Goal: Task Accomplishment & Management: Use online tool/utility

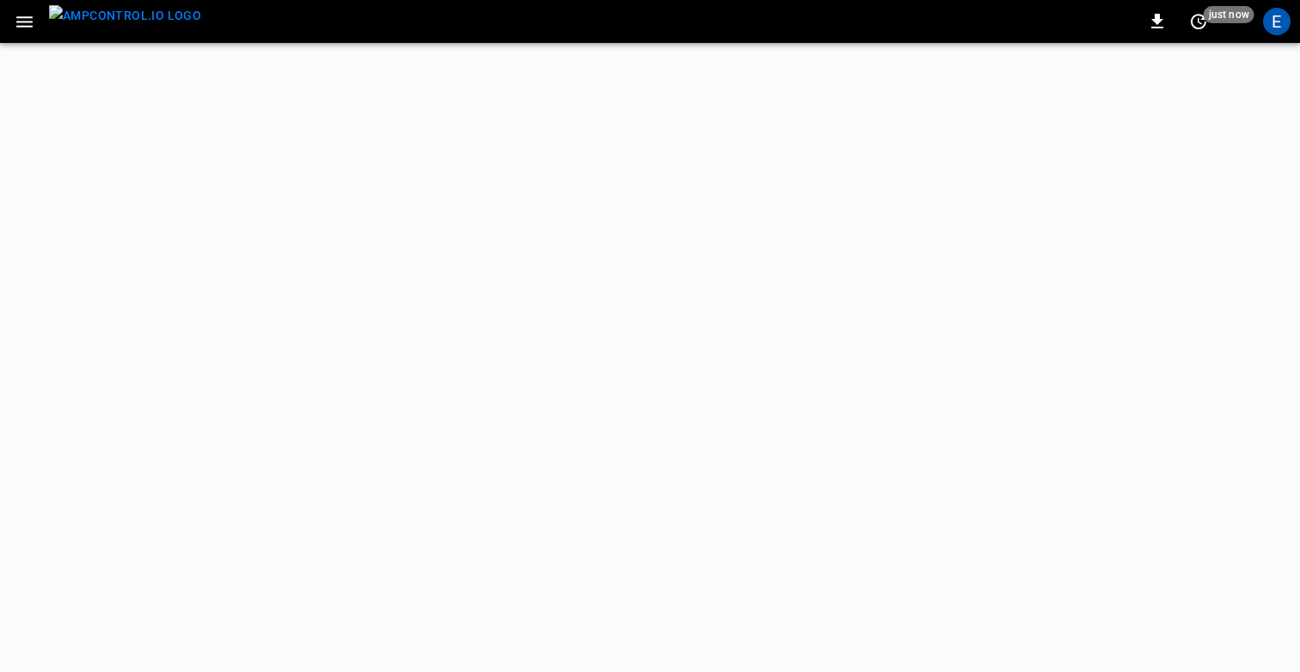
click at [40, 24] on button "button" at bounding box center [24, 22] width 35 height 32
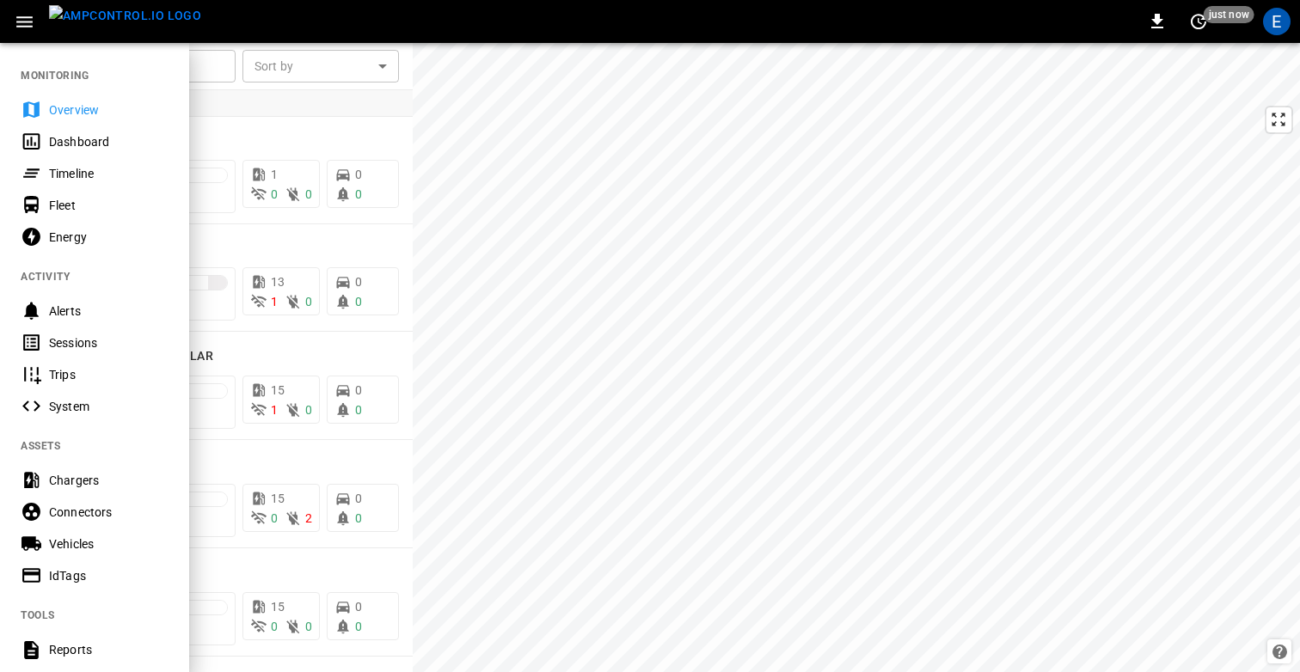
click at [560, 214] on div at bounding box center [650, 336] width 1300 height 672
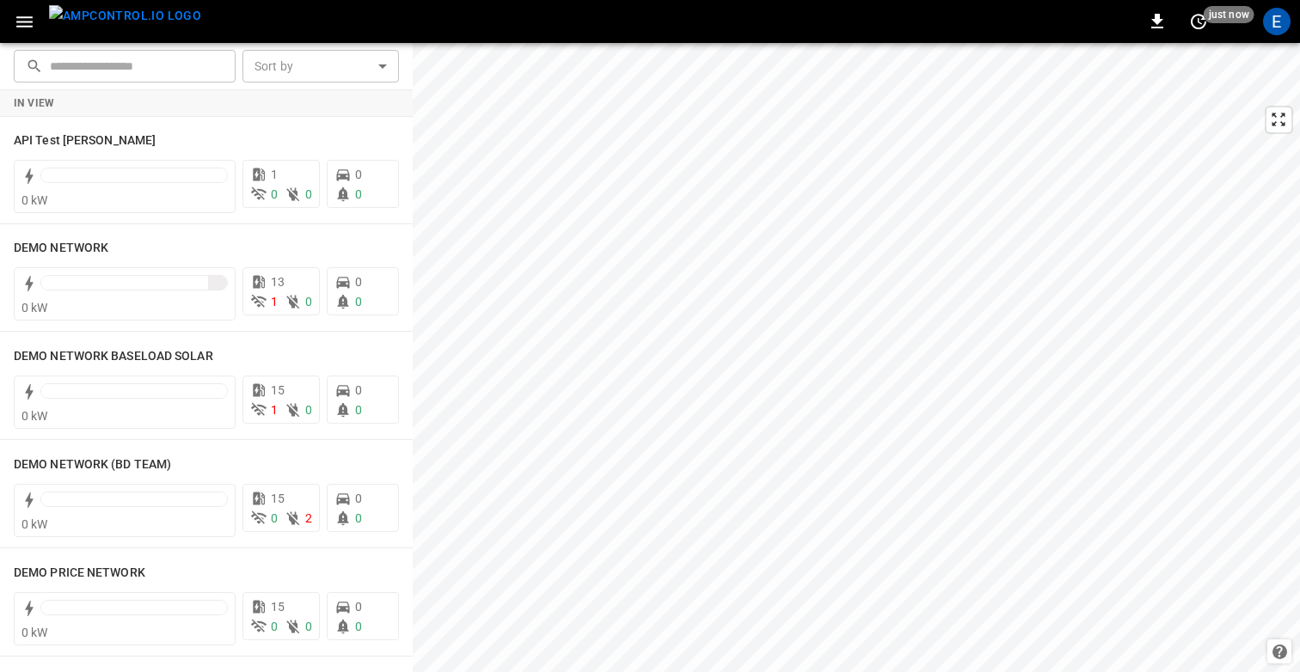
click at [31, 21] on icon "button" at bounding box center [24, 21] width 16 height 11
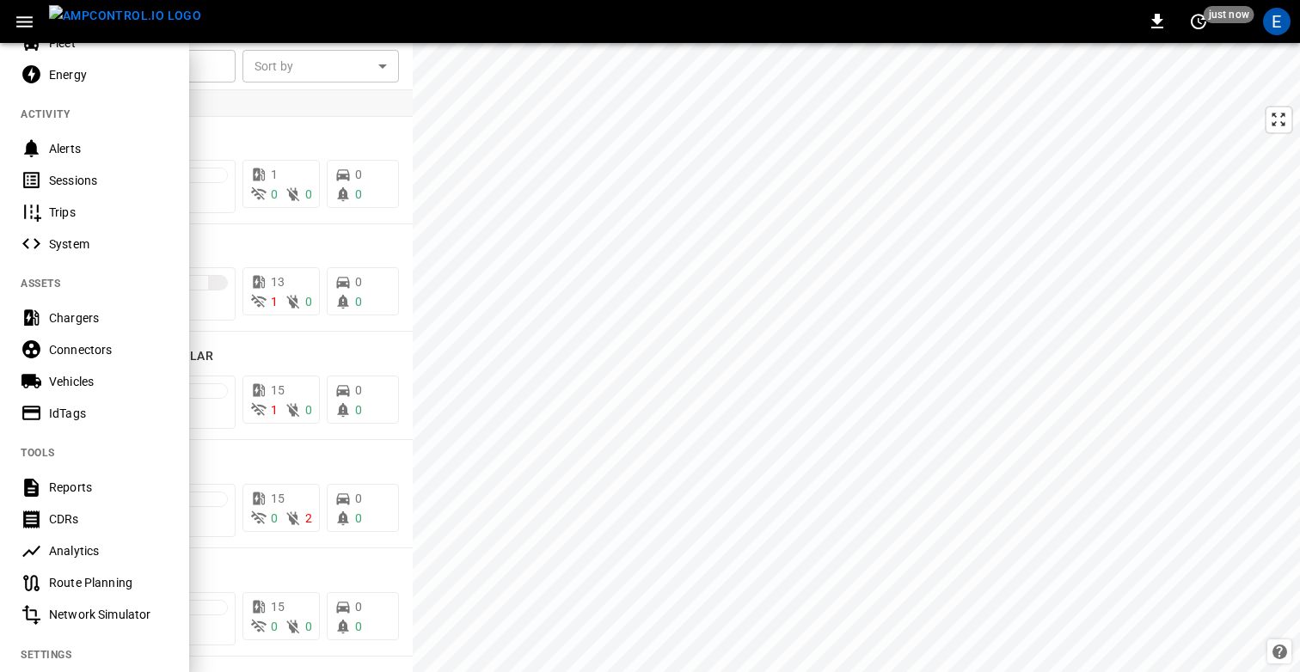
scroll to position [176, 0]
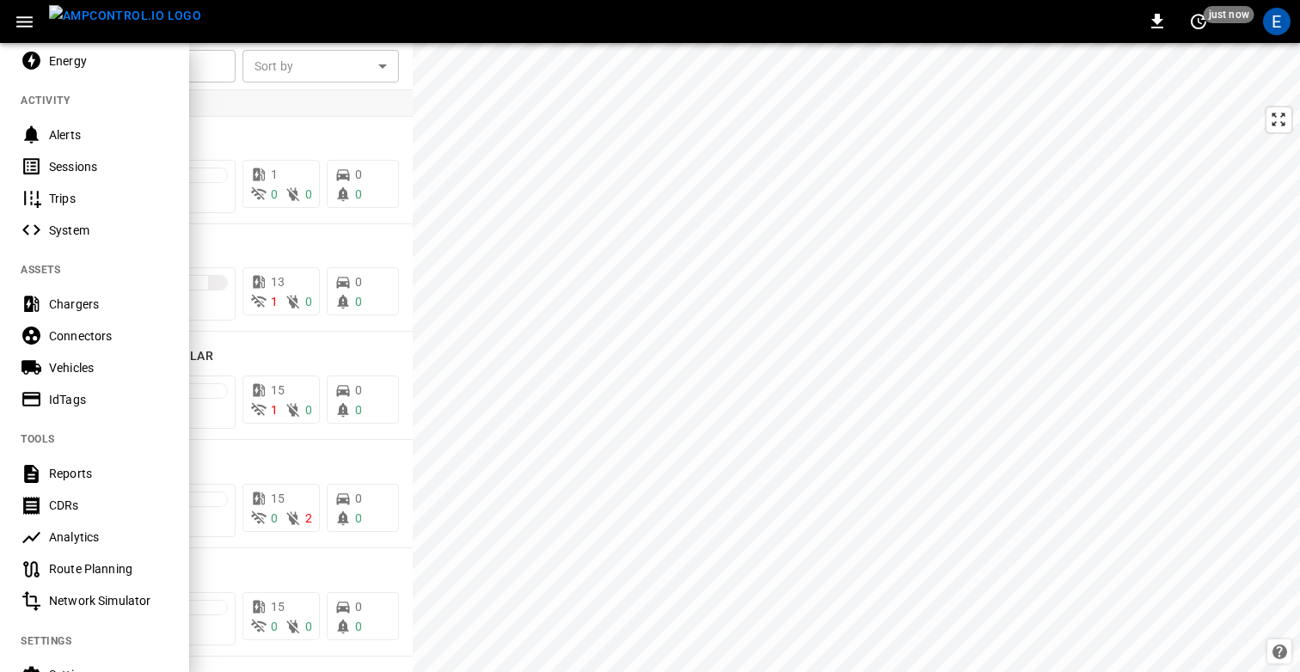
click at [79, 572] on div "Route Planning" at bounding box center [108, 568] width 119 height 17
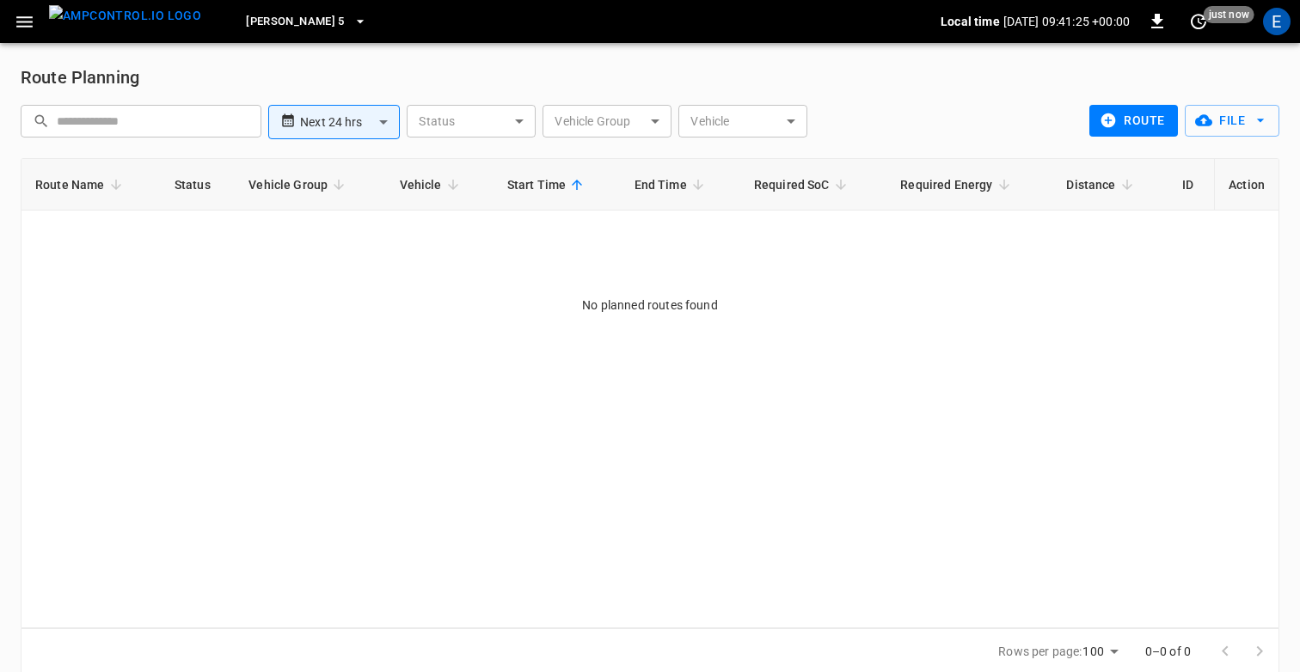
click at [298, 58] on div "**********" at bounding box center [650, 369] width 1300 height 652
click at [1015, 109] on div "**********" at bounding box center [551, 121] width 1075 height 46
click at [1220, 122] on button "File" at bounding box center [1231, 121] width 95 height 32
click at [1183, 154] on li "Download Template" at bounding box center [1217, 158] width 135 height 28
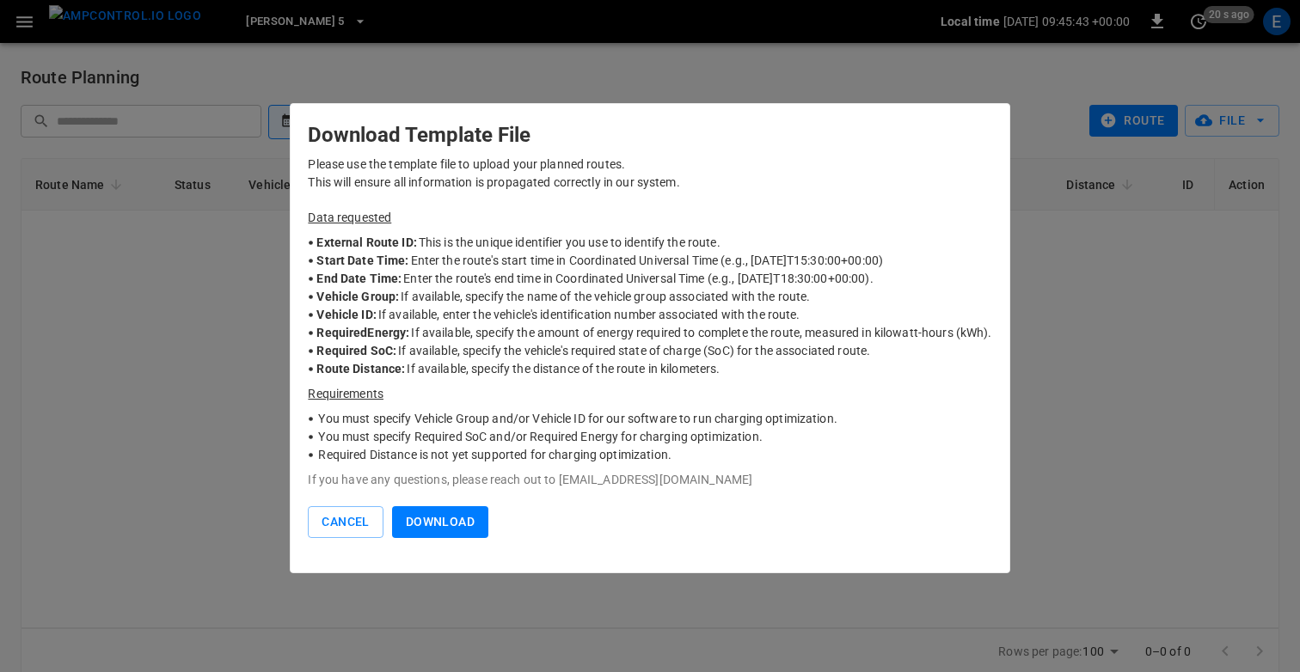
click at [663, 217] on p "Data requested" at bounding box center [649, 218] width 683 height 18
click at [462, 511] on button "Download" at bounding box center [440, 522] width 96 height 32
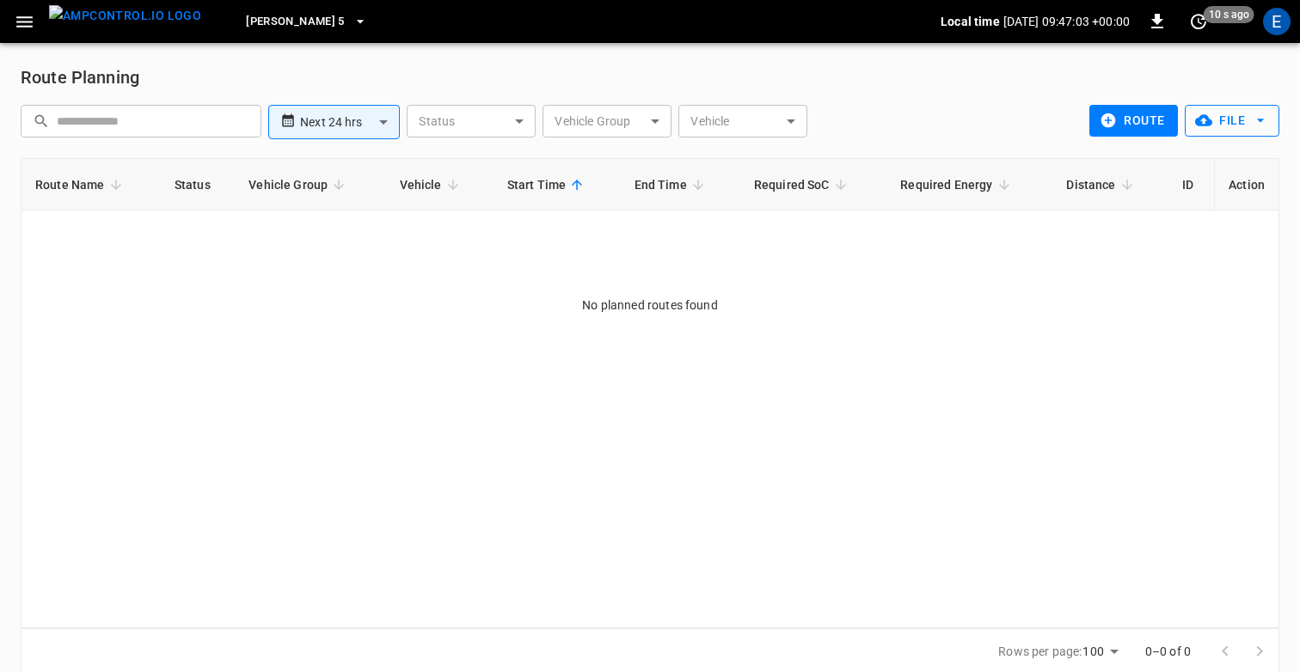
click at [1229, 122] on button "File" at bounding box center [1231, 121] width 95 height 32
click at [1202, 186] on li "Upload CSV File" at bounding box center [1217, 186] width 135 height 28
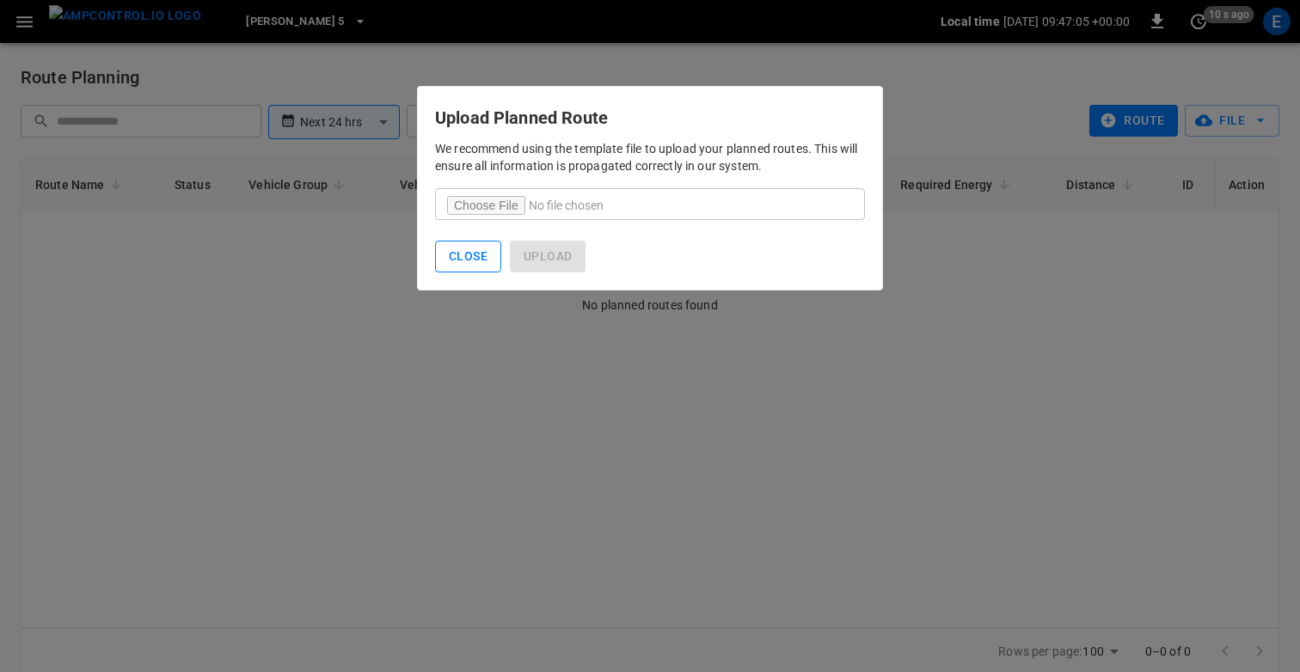
click at [454, 262] on button "Close" at bounding box center [468, 257] width 66 height 32
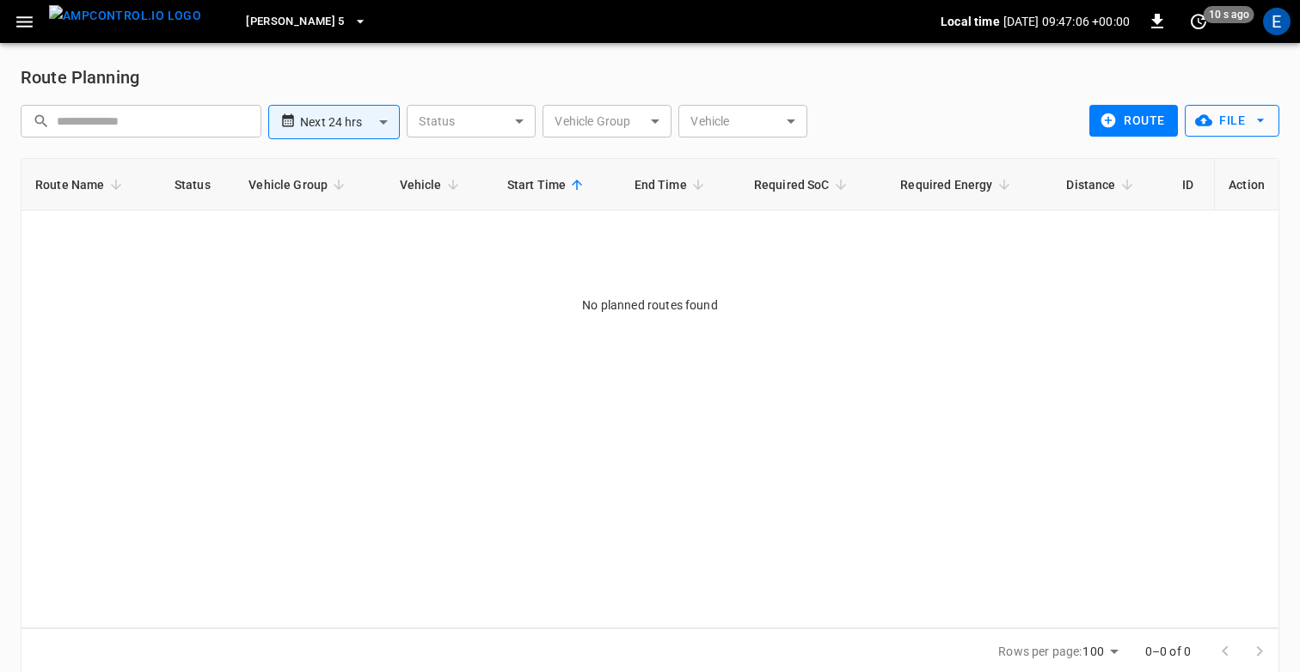
click at [1256, 109] on button "File" at bounding box center [1231, 121] width 95 height 32
click at [1195, 151] on li "Download Template" at bounding box center [1217, 158] width 135 height 28
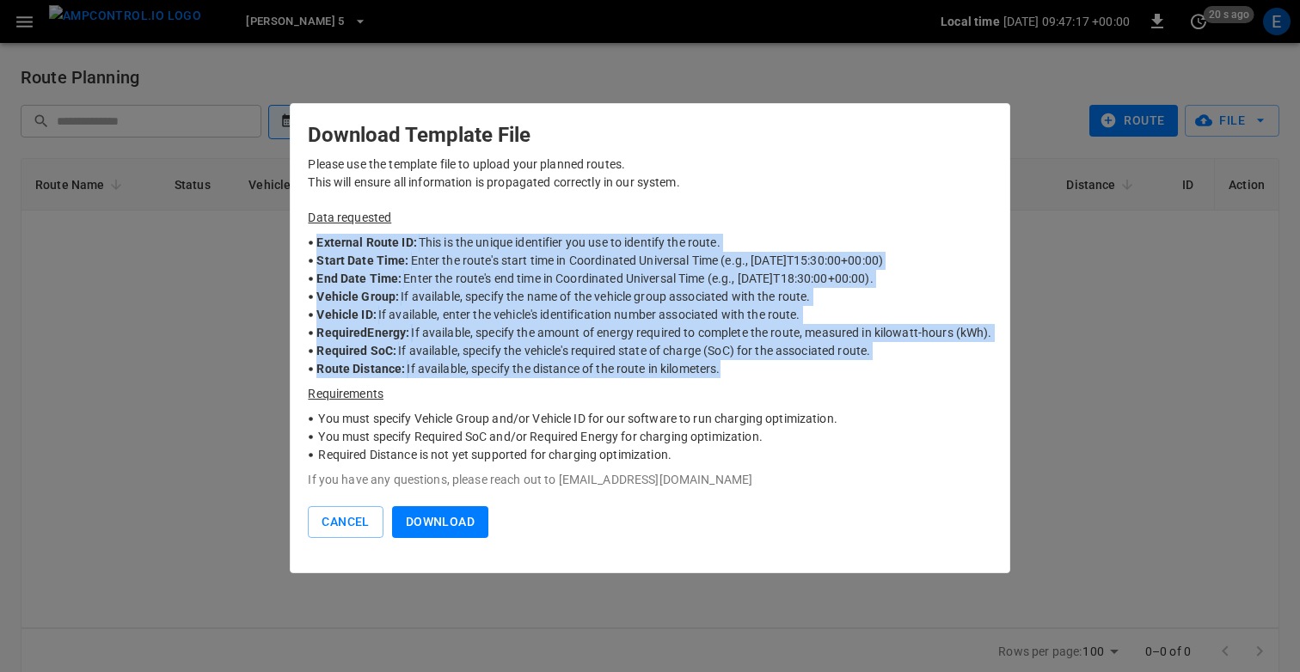
drag, startPoint x: 315, startPoint y: 243, endPoint x: 744, endPoint y: 377, distance: 449.3
click at [744, 377] on ul "External Route ID: This is the unique identifier you use to identify the route.…" at bounding box center [649, 306] width 683 height 158
copy ul "External Route ID: This is the unique identifier you use to identify the route.…"
click at [346, 516] on button "Cancel" at bounding box center [345, 522] width 75 height 32
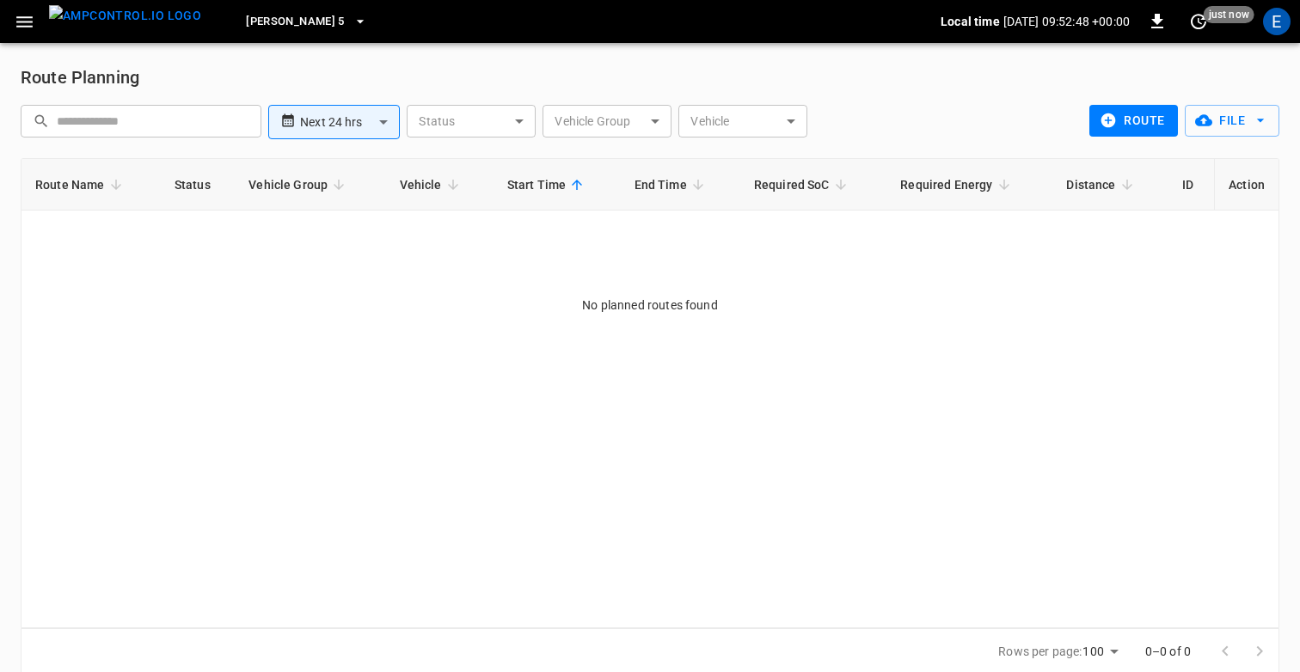
click at [346, 76] on div "Route Planning" at bounding box center [650, 78] width 1258 height 28
click at [251, 19] on span "Elisa 5" at bounding box center [295, 22] width 99 height 20
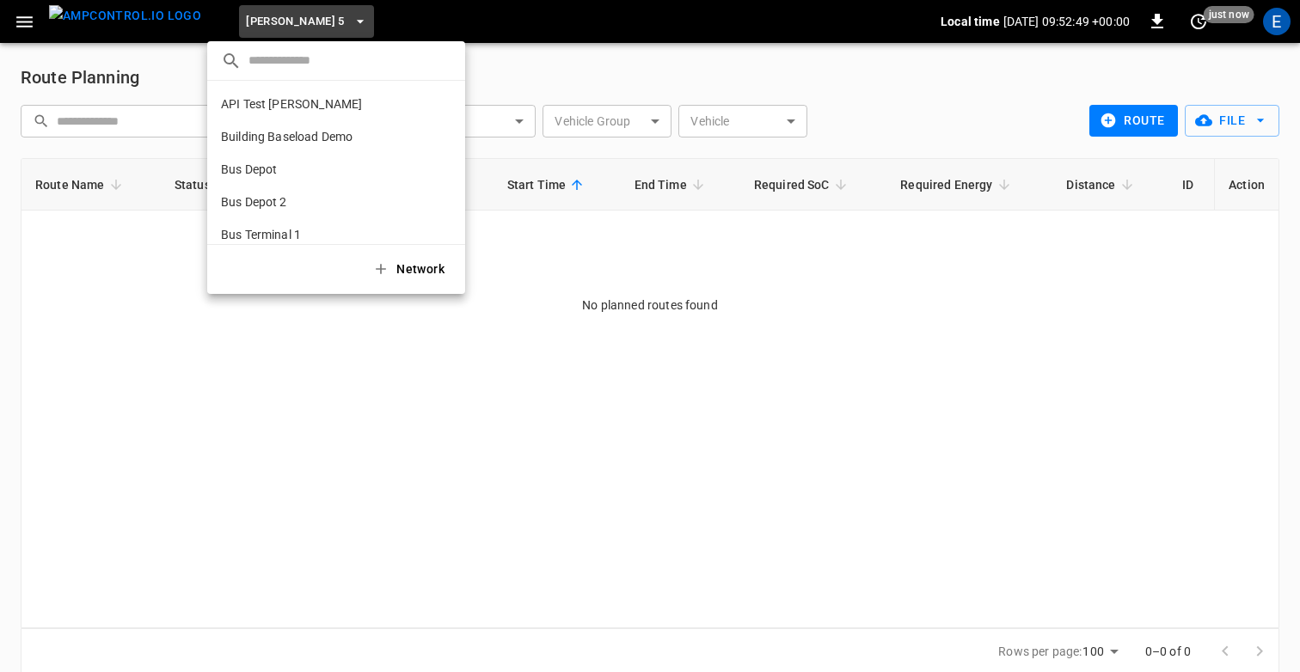
scroll to position [681, 0]
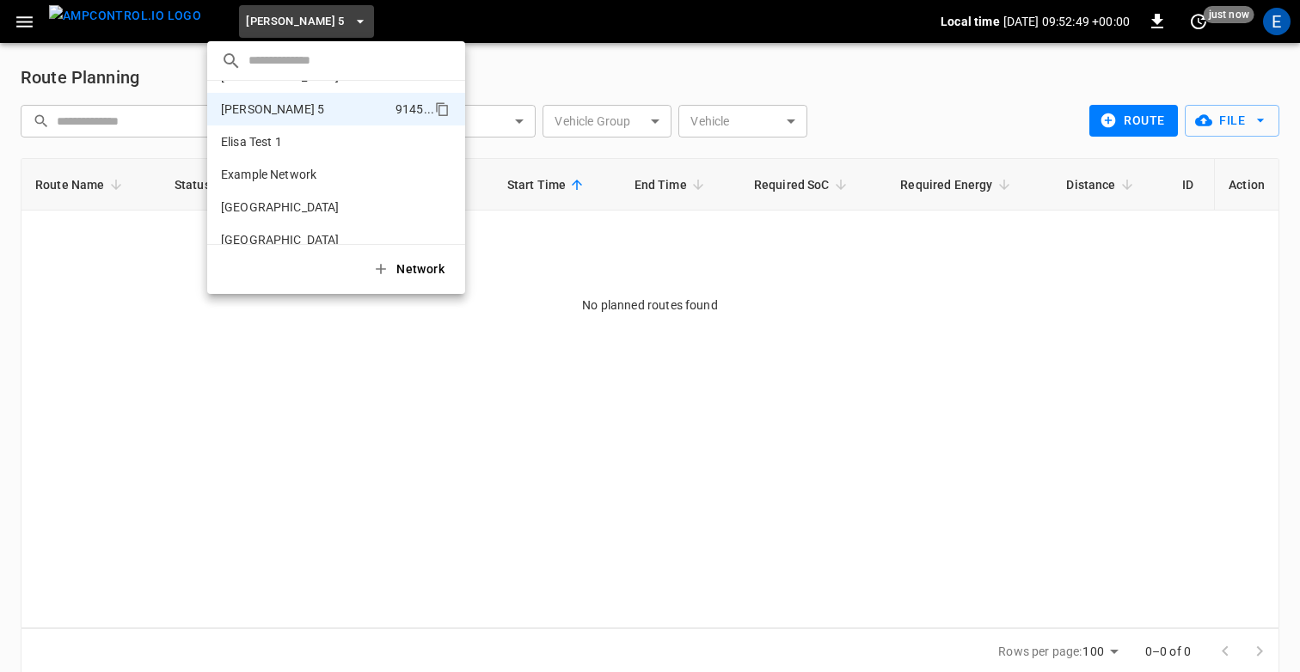
click at [566, 72] on div at bounding box center [650, 336] width 1300 height 672
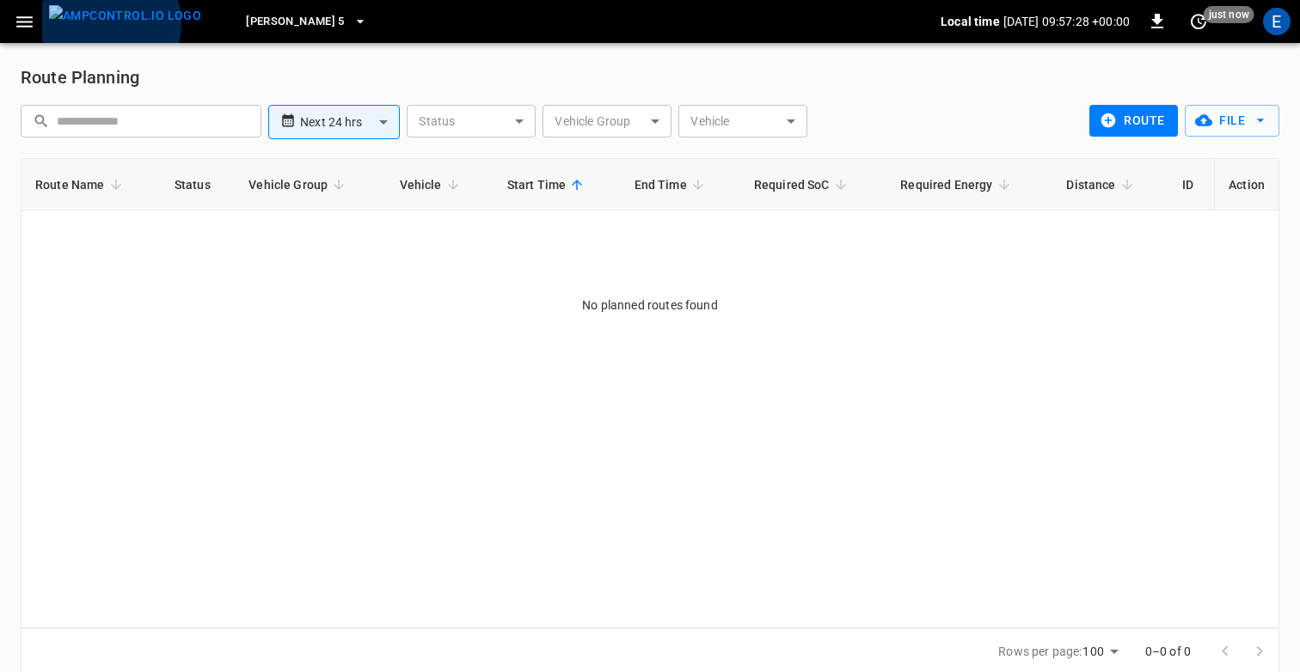
click at [100, 24] on img "menu" at bounding box center [125, 15] width 152 height 21
